Goal: Transaction & Acquisition: Download file/media

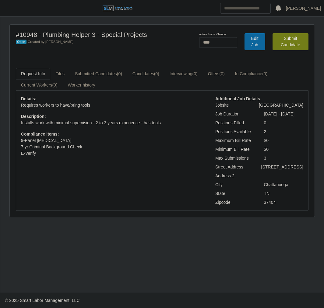
select select "****"
click at [10, 14] on header "[PERSON_NAME] Account Settings Logout" at bounding box center [162, 8] width 324 height 17
click at [9, 12] on button "button" at bounding box center [7, 8] width 15 height 10
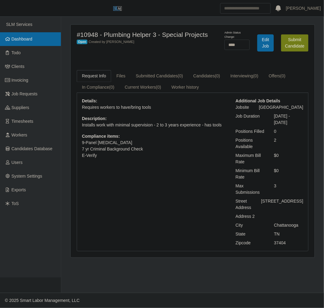
click at [15, 37] on span "Dashboard" at bounding box center [22, 39] width 21 height 5
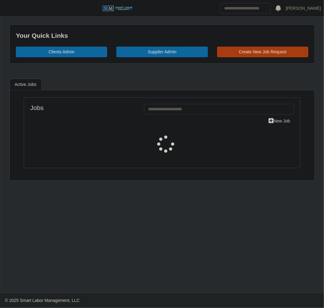
select select "****"
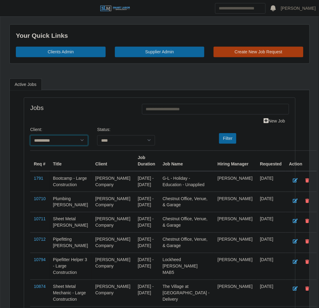
click at [44, 144] on select "**********" at bounding box center [59, 140] width 58 height 11
select select "**********"
click at [30, 135] on select "**********" at bounding box center [59, 140] width 58 height 11
click at [225, 136] on button "Filter" at bounding box center [227, 138] width 17 height 11
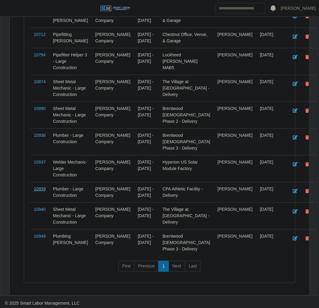
scroll to position [208, 0]
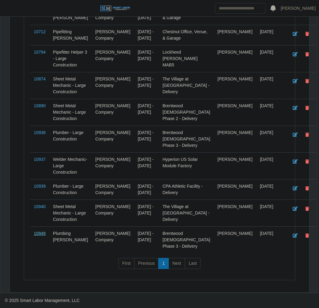
click at [41, 232] on link "10949" at bounding box center [40, 233] width 12 height 5
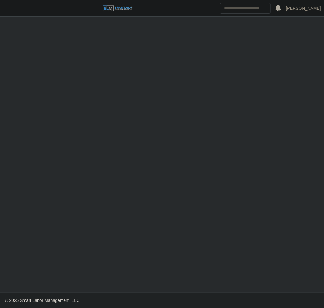
select select "****"
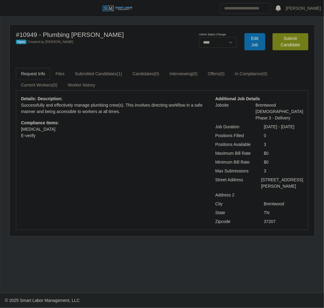
click at [104, 81] on ul "Request Info Files Submitted Candidates (1) Candidates (0) Interviewing (0) Off…" at bounding box center [162, 79] width 293 height 23
click at [104, 75] on link "Submitted Candidates (1)" at bounding box center [99, 74] width 58 height 12
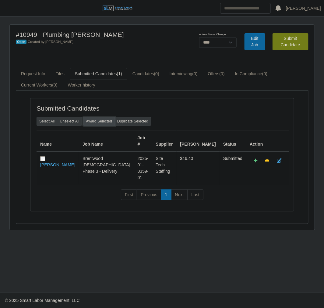
click at [101, 121] on button "Award Selected" at bounding box center [99, 121] width 32 height 9
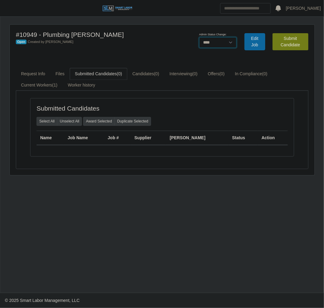
click at [212, 44] on select "******* **** ******" at bounding box center [217, 42] width 37 height 11
select select "******"
click at [237, 37] on select "******* **** ******" at bounding box center [217, 42] width 37 height 11
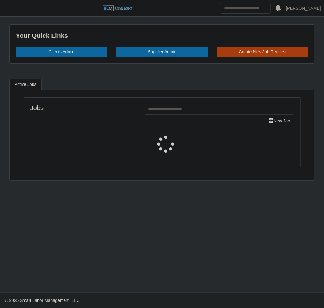
select select "****"
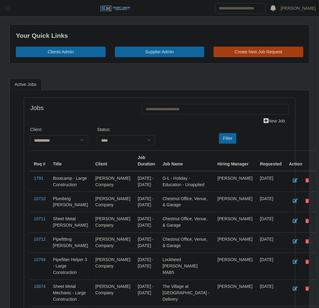
click at [4, 12] on button "button" at bounding box center [7, 8] width 15 height 10
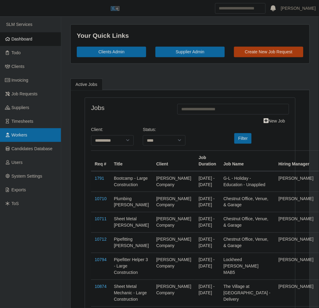
click at [22, 136] on span "Workers" at bounding box center [20, 135] width 16 height 5
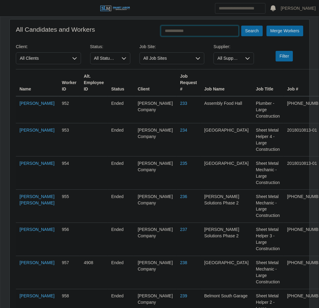
click at [186, 31] on input "text" at bounding box center [200, 31] width 78 height 11
click at [241, 26] on button "Search" at bounding box center [251, 31] width 21 height 11
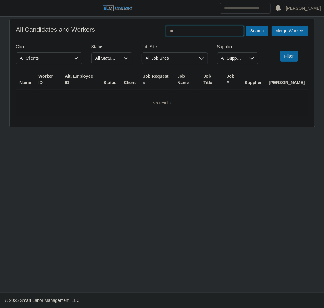
type input "*"
click at [246, 26] on button "Search" at bounding box center [256, 31] width 21 height 11
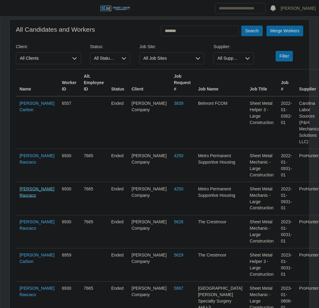
click at [19, 186] on link "Carlos Alvarado Raxcaco" at bounding box center [36, 191] width 35 height 11
click at [26, 112] on link "Mario Raxcaco Carbon" at bounding box center [36, 106] width 35 height 11
click at [182, 31] on input "*******" at bounding box center [200, 31] width 78 height 11
click at [241, 26] on button "Search" at bounding box center [251, 31] width 21 height 11
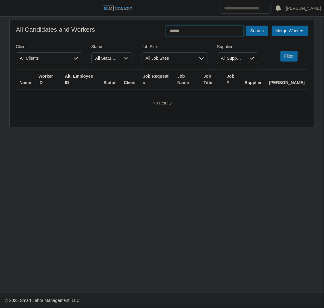
click at [246, 26] on button "Search" at bounding box center [256, 31] width 21 height 11
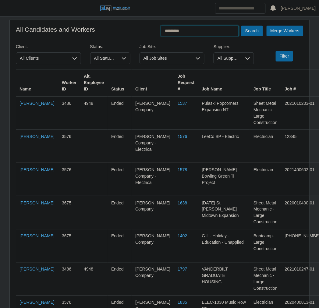
click at [241, 26] on button "Search" at bounding box center [251, 31] width 21 height 11
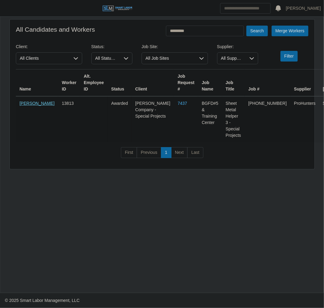
click at [29, 106] on link "Marlon Guardado Guevara" at bounding box center [36, 103] width 35 height 5
click at [214, 34] on input "*********" at bounding box center [205, 31] width 78 height 11
type input "**********"
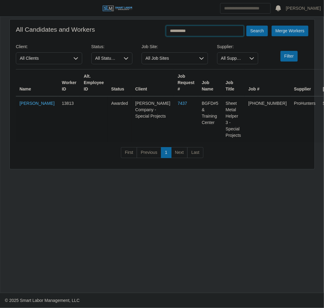
click at [246, 26] on button "Search" at bounding box center [256, 31] width 21 height 11
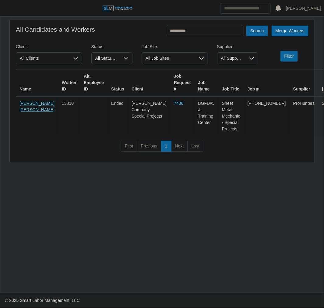
click at [38, 109] on link "Juan Rivas Hernandez" at bounding box center [36, 106] width 35 height 11
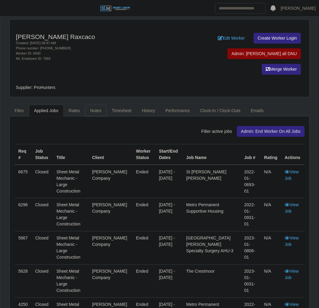
click at [90, 105] on link "Notes" at bounding box center [96, 111] width 22 height 12
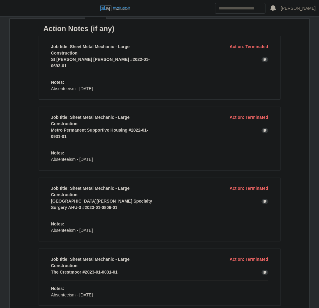
scroll to position [101, 0]
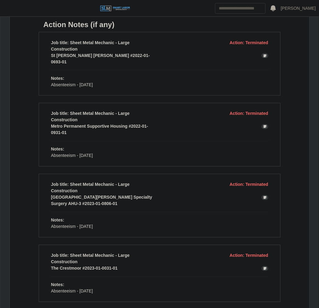
click at [65, 82] on p "Absenteeism - 8/23/24" at bounding box center [159, 85] width 217 height 6
copy div "Absenteeism - 8/23/24"
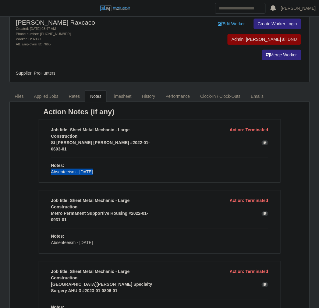
scroll to position [0, 0]
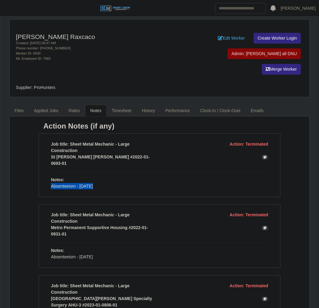
click at [72, 183] on p "Absenteeism - 8/23/24" at bounding box center [159, 186] width 217 height 6
drag, startPoint x: 94, startPoint y: 165, endPoint x: 52, endPoint y: 164, distance: 41.8
click at [52, 183] on p "Absenteeism - 8/23/24" at bounding box center [159, 186] width 217 height 6
copy p "Absenteeism - 8/23/24"
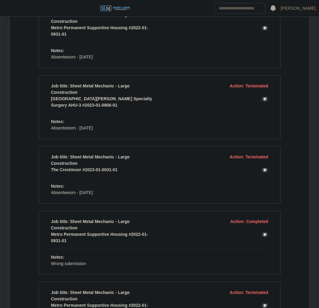
scroll to position [403, 0]
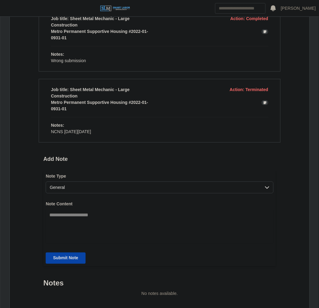
drag, startPoint x: 104, startPoint y: 111, endPoint x: 52, endPoint y: 109, distance: 52.2
click at [52, 129] on p "NCNS since Monday 7/17/23" at bounding box center [159, 132] width 217 height 6
copy p "NCNS since Monday 7/17/23"
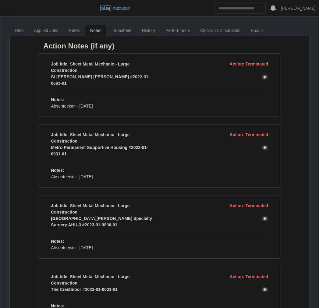
scroll to position [0, 0]
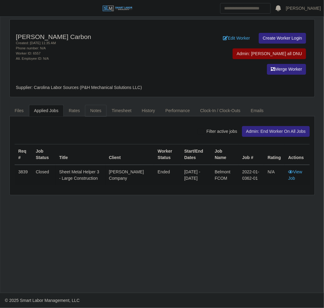
click at [97, 105] on link "Notes" at bounding box center [96, 111] width 22 height 12
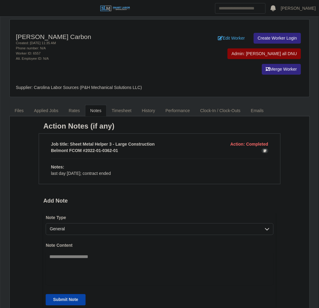
drag, startPoint x: 111, startPoint y: 158, endPoint x: 53, endPoint y: 154, distance: 58.3
click at [53, 164] on div "Notes: last day [DATE]; contract ended" at bounding box center [159, 170] width 226 height 13
click at [54, 170] on p "last day [DATE]; contract ended" at bounding box center [159, 173] width 217 height 6
drag, startPoint x: 51, startPoint y: 159, endPoint x: 111, endPoint y: 160, distance: 60.3
click at [111, 170] on p "last day [DATE]; contract ended" at bounding box center [159, 173] width 217 height 6
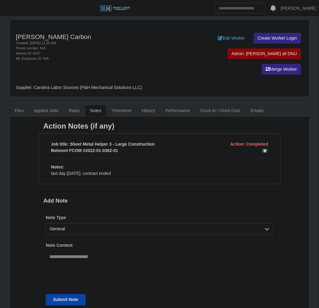
copy p "last day [DATE]; contract ended"
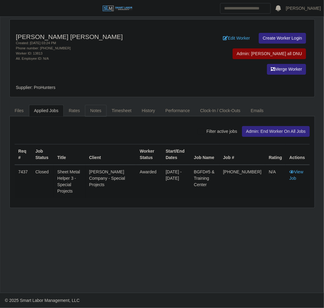
click at [92, 105] on link "Notes" at bounding box center [96, 111] width 22 height 12
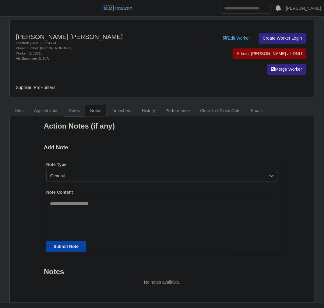
click at [71, 105] on link "Rates" at bounding box center [75, 111] width 22 height 12
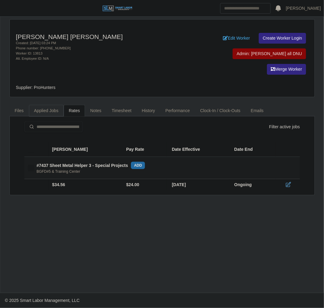
click at [56, 105] on link "Applied Jobs" at bounding box center [46, 111] width 35 height 12
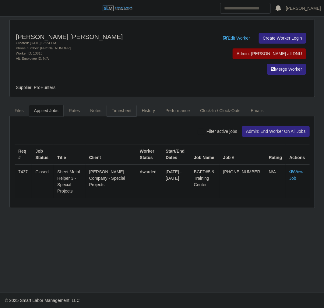
click at [113, 105] on link "Timesheet" at bounding box center [122, 111] width 30 height 12
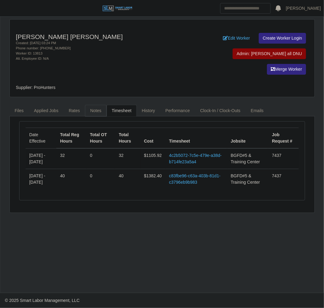
click at [86, 105] on link "Notes" at bounding box center [96, 111] width 22 height 12
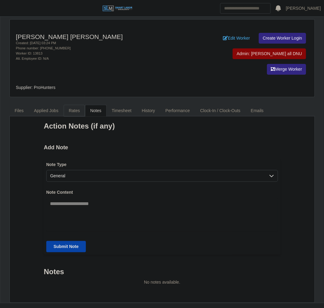
click at [70, 105] on link "Rates" at bounding box center [75, 111] width 22 height 12
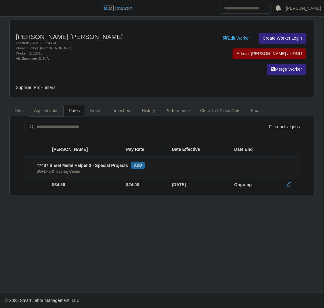
click at [57, 105] on link "Applied Jobs" at bounding box center [46, 111] width 35 height 12
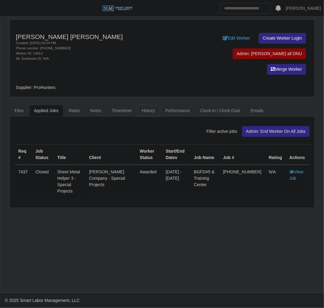
click at [149, 105] on link "History" at bounding box center [149, 111] width 24 height 12
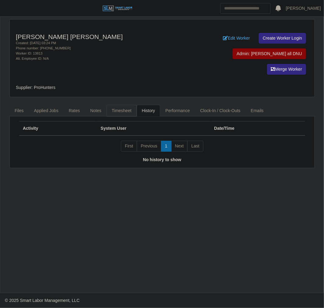
click at [129, 105] on link "Timesheet" at bounding box center [122, 111] width 30 height 12
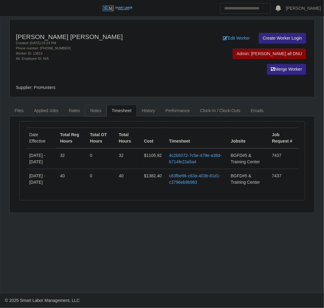
click at [94, 105] on link "Notes" at bounding box center [96, 111] width 22 height 12
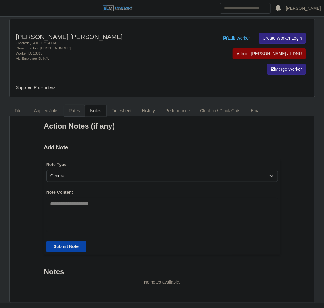
click at [80, 105] on link "Rates" at bounding box center [75, 111] width 22 height 12
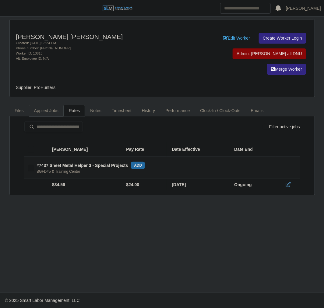
click at [44, 105] on link "Applied Jobs" at bounding box center [46, 111] width 35 height 12
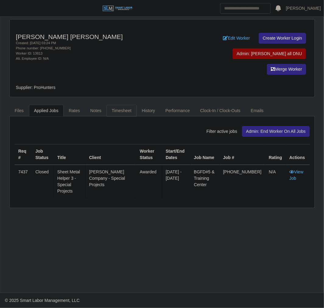
click at [120, 105] on link "Timesheet" at bounding box center [122, 111] width 30 height 12
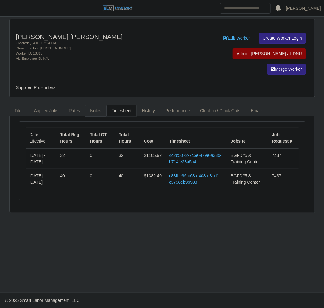
click at [98, 105] on link "Notes" at bounding box center [96, 111] width 22 height 12
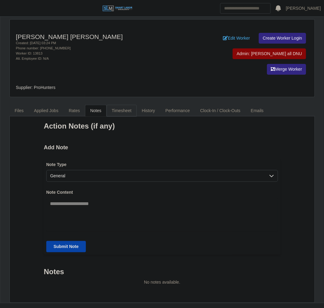
click at [119, 105] on link "Timesheet" at bounding box center [122, 111] width 30 height 12
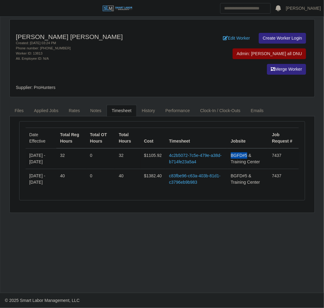
drag, startPoint x: 250, startPoint y: 139, endPoint x: 234, endPoint y: 136, distance: 16.3
click at [234, 148] on td "BGFD#5 & Training Center" at bounding box center [247, 158] width 41 height 21
copy span "BGFD#5"
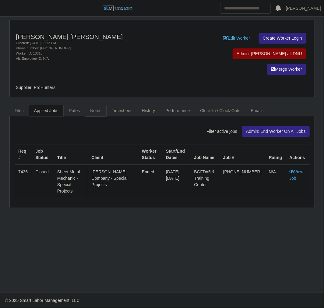
click at [93, 105] on link "Notes" at bounding box center [96, 111] width 22 height 12
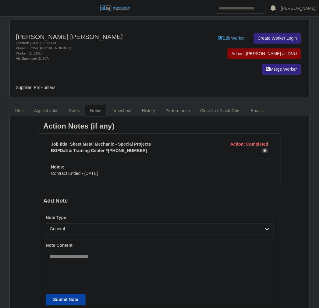
drag, startPoint x: 99, startPoint y: 159, endPoint x: 52, endPoint y: 157, distance: 47.3
click at [52, 170] on p "Contract Ended - 9/27/24" at bounding box center [159, 173] width 217 height 6
copy p "Contract Ended - 9/27/24"
click at [209, 172] on div "Action Notes (if any) Job title: Sheet Metal Mechanic - Special Projects Action…" at bounding box center [160, 230] width 242 height 218
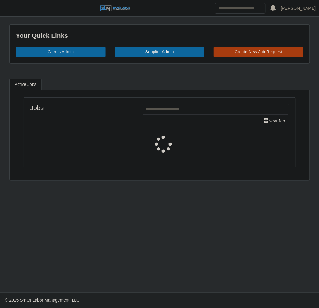
select select "****"
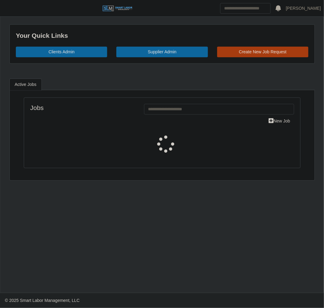
select select "****"
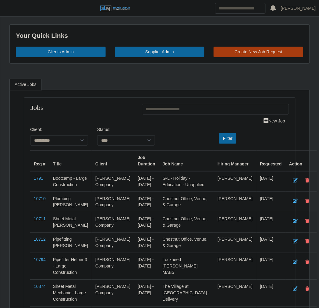
click at [3, 2] on header "[PERSON_NAME] Account Settings Logout" at bounding box center [159, 8] width 319 height 17
click at [9, 9] on span "button" at bounding box center [8, 8] width 8 height 7
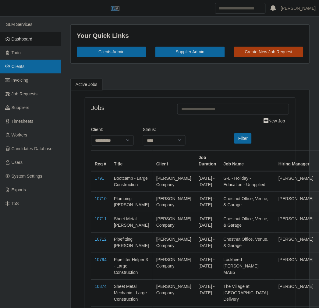
click at [27, 63] on link "Clients" at bounding box center [30, 67] width 61 height 14
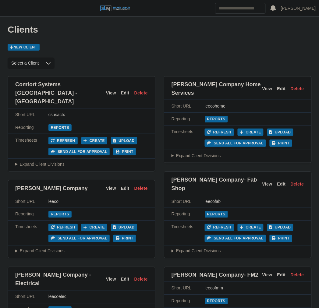
click at [156, 35] on div "Clients New Client" at bounding box center [160, 37] width 304 height 26
click at [66, 211] on link "Reports" at bounding box center [59, 214] width 23 height 7
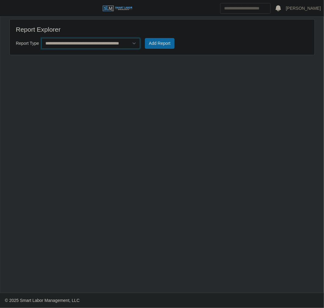
click at [97, 49] on select "**********" at bounding box center [90, 43] width 99 height 11
select select "**********"
click at [41, 38] on select "**********" at bounding box center [90, 43] width 99 height 11
click at [172, 44] on button "Add Report" at bounding box center [160, 43] width 30 height 11
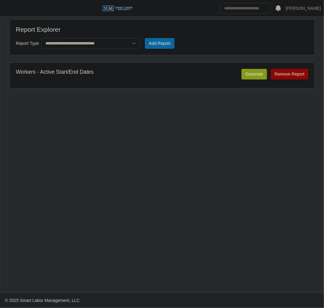
click at [251, 72] on button "Generate" at bounding box center [255, 74] width 26 height 11
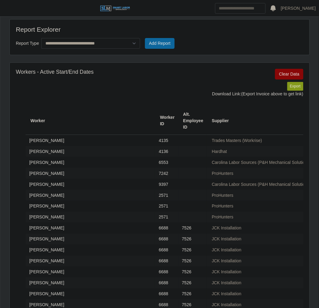
click at [299, 87] on button "Export" at bounding box center [295, 86] width 16 height 9
click at [258, 96] on link "https://sm-slm-prod.s3.amazonaws.com/documents/client/7/Active_Workers_Start_En…" at bounding box center [280, 93] width 45 height 5
